Goal: Task Accomplishment & Management: Manage account settings

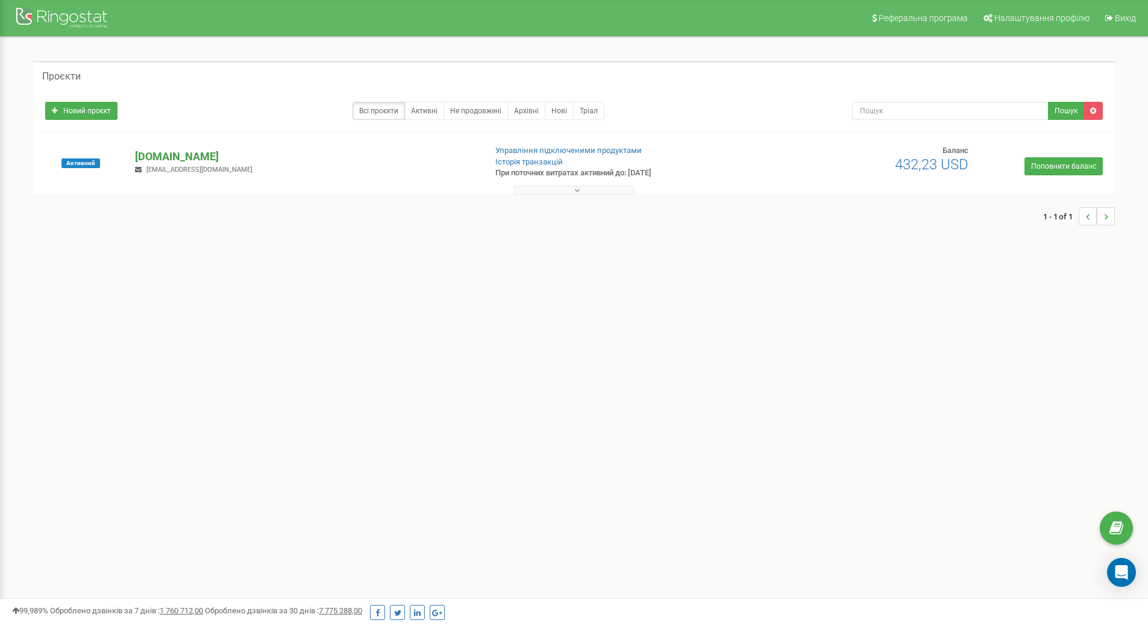
click at [207, 156] on p "[DOMAIN_NAME]" at bounding box center [305, 157] width 340 height 16
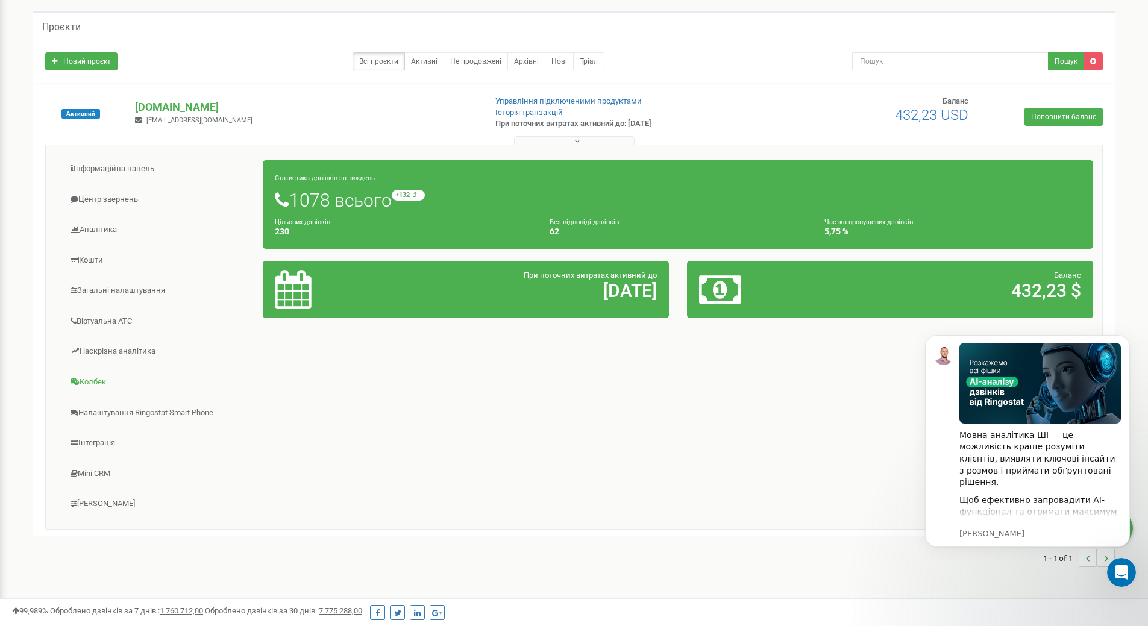
scroll to position [97, 0]
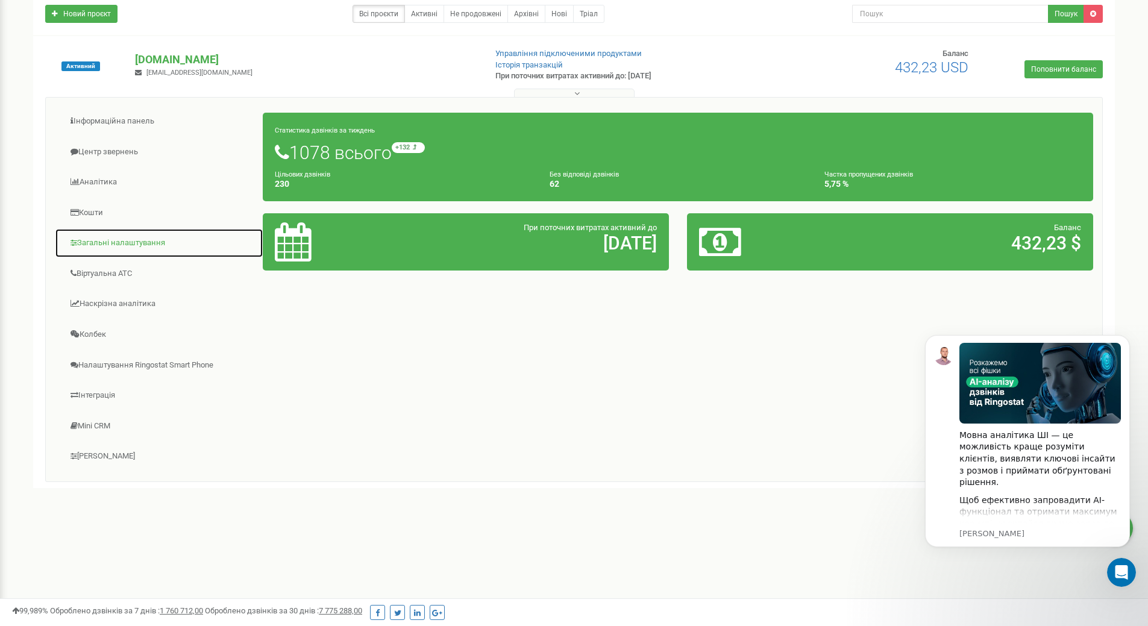
click at [141, 242] on link "Загальні налаштування" at bounding box center [159, 243] width 209 height 30
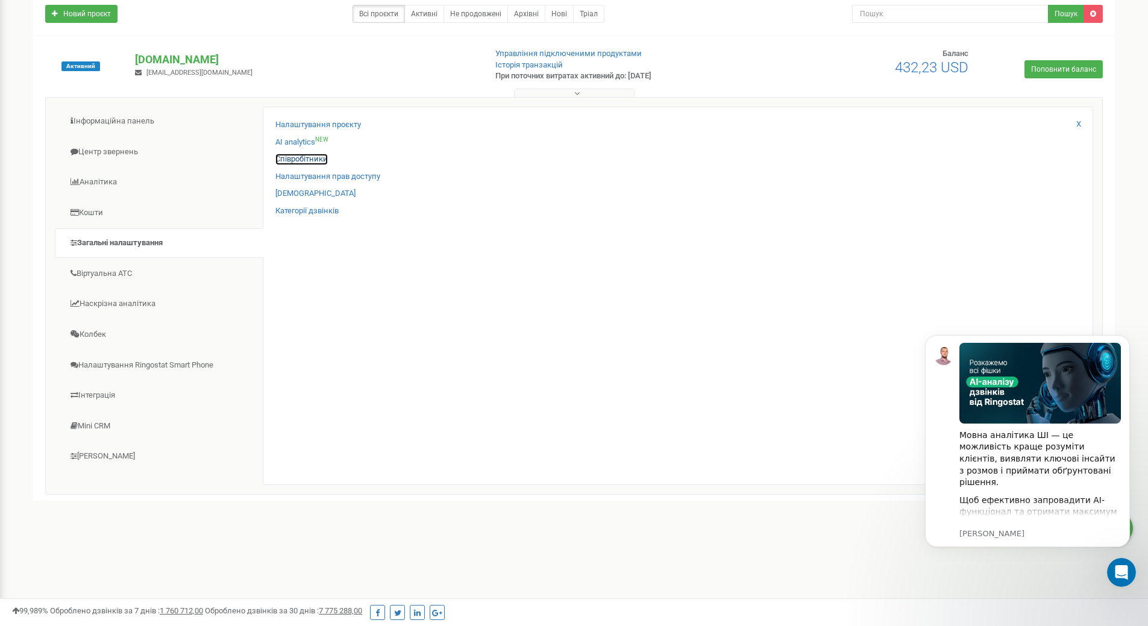
click at [298, 156] on link "Співробітники" at bounding box center [301, 159] width 52 height 11
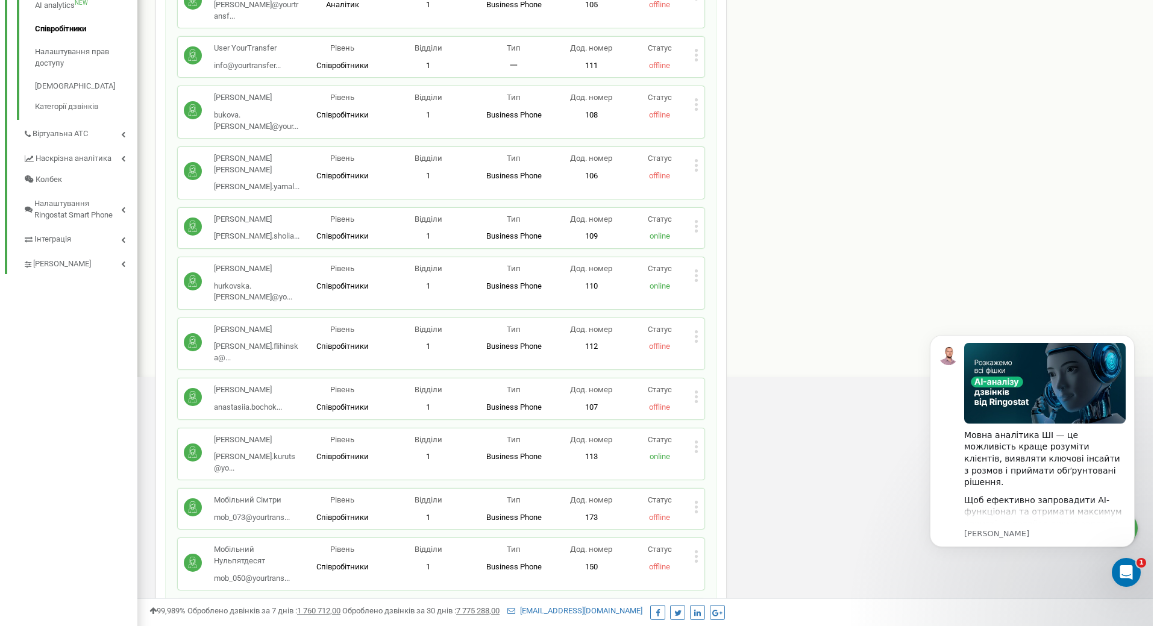
scroll to position [241, 0]
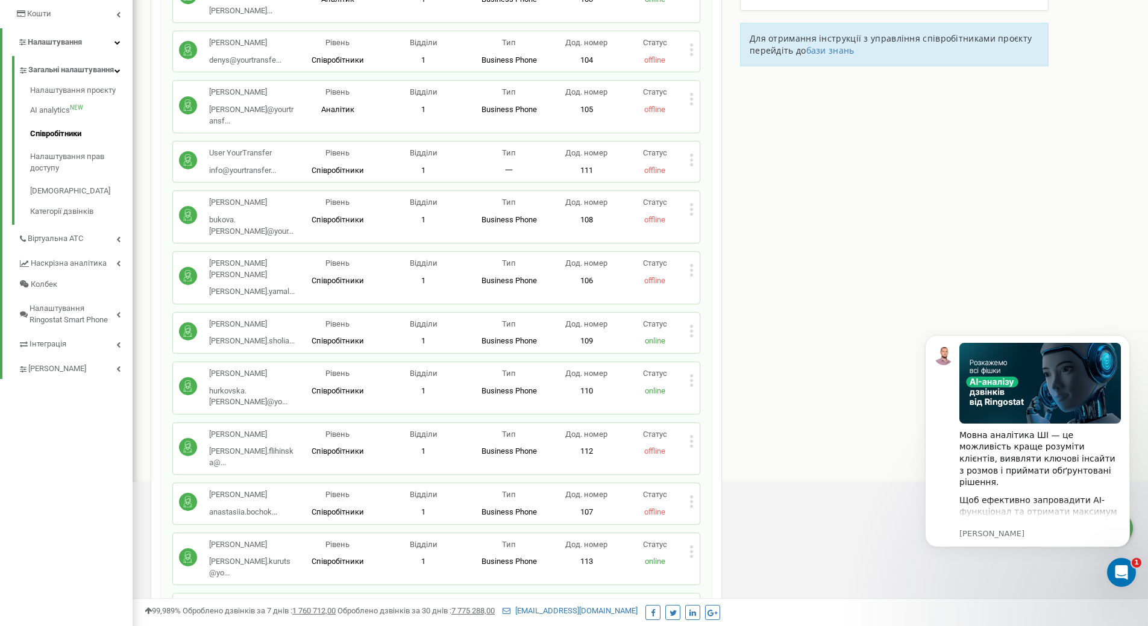
click at [692, 325] on icon at bounding box center [691, 331] width 4 height 13
click at [801, 254] on div "Співробітники проєкту [DOMAIN_NAME] Співробітники + Додати співробітника Бистря…" at bounding box center [640, 399] width 997 height 1147
click at [691, 330] on icon at bounding box center [691, 331] width 3 height 3
click at [720, 365] on span "Видалити співробітника" at bounding box center [754, 369] width 96 height 8
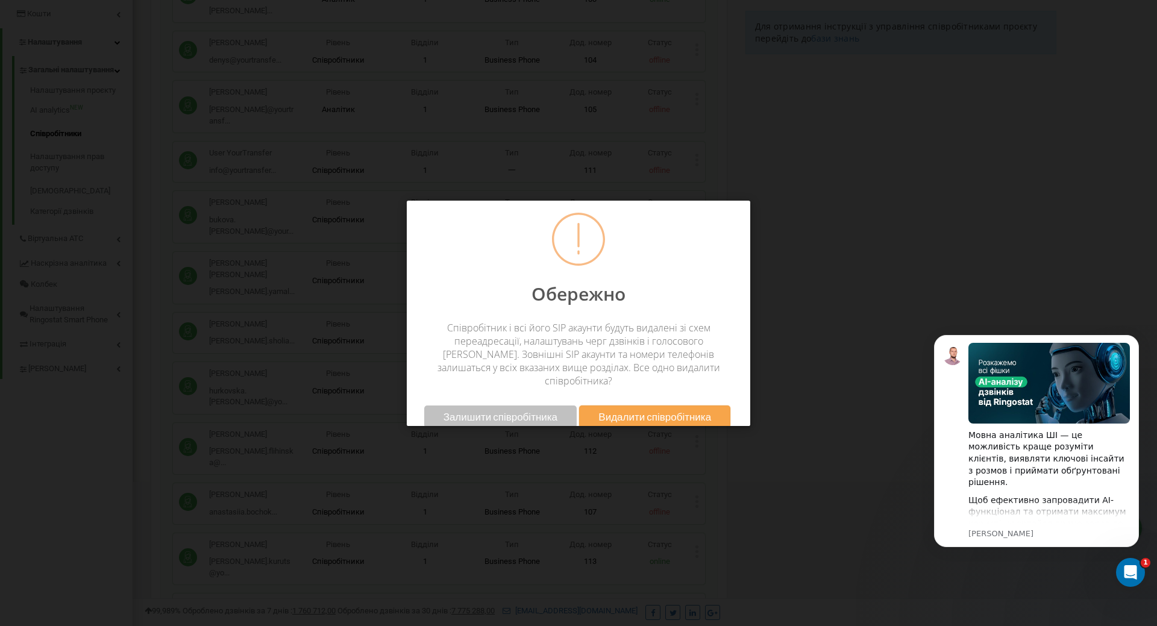
click at [657, 410] on span "Видалити співробітника" at bounding box center [654, 416] width 113 height 13
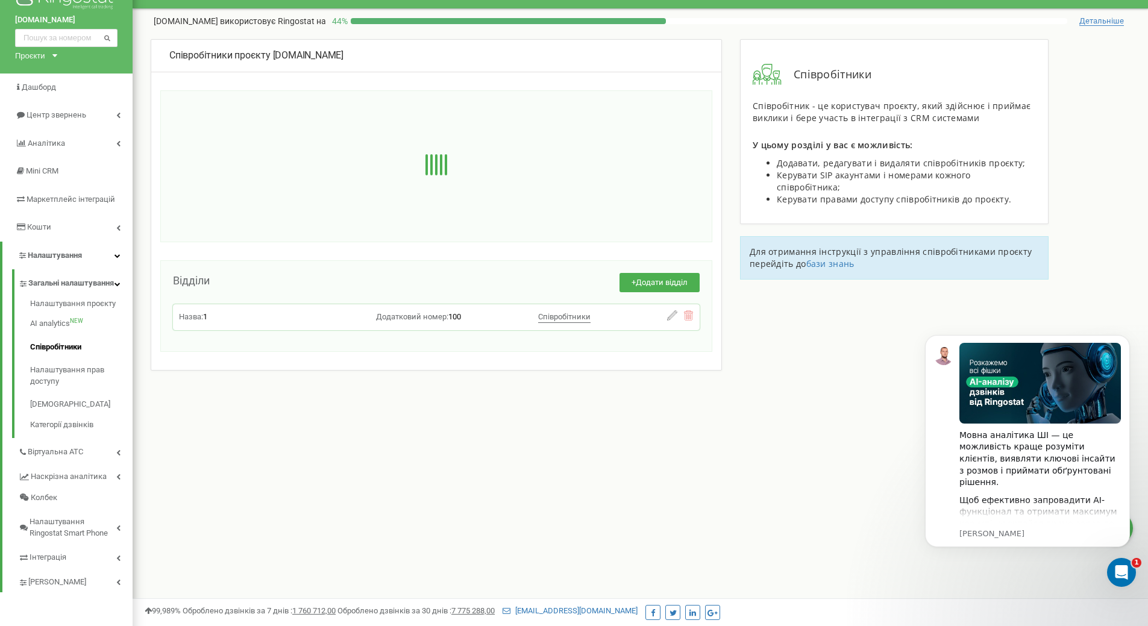
scroll to position [0, 0]
